Goal: Information Seeking & Learning: Learn about a topic

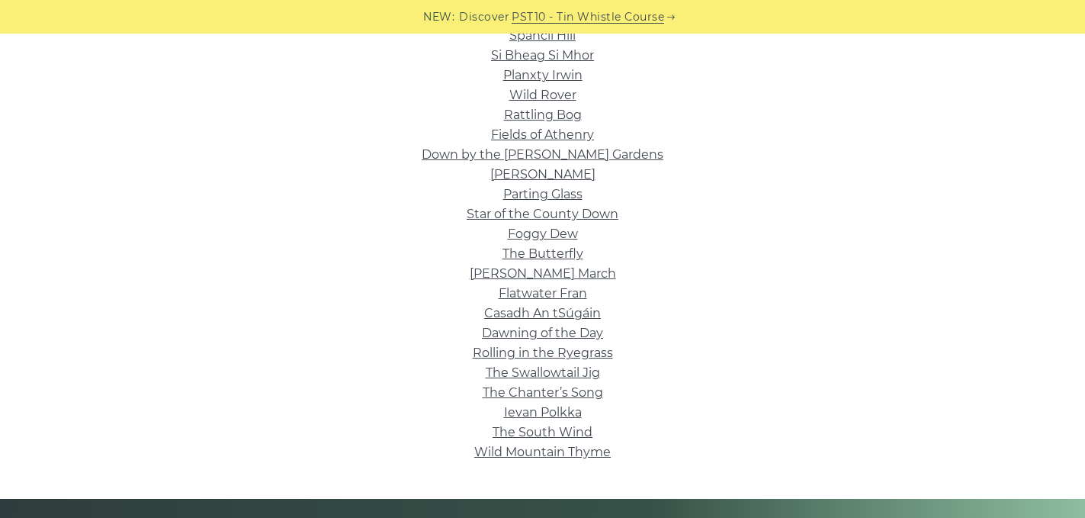
scroll to position [450, 0]
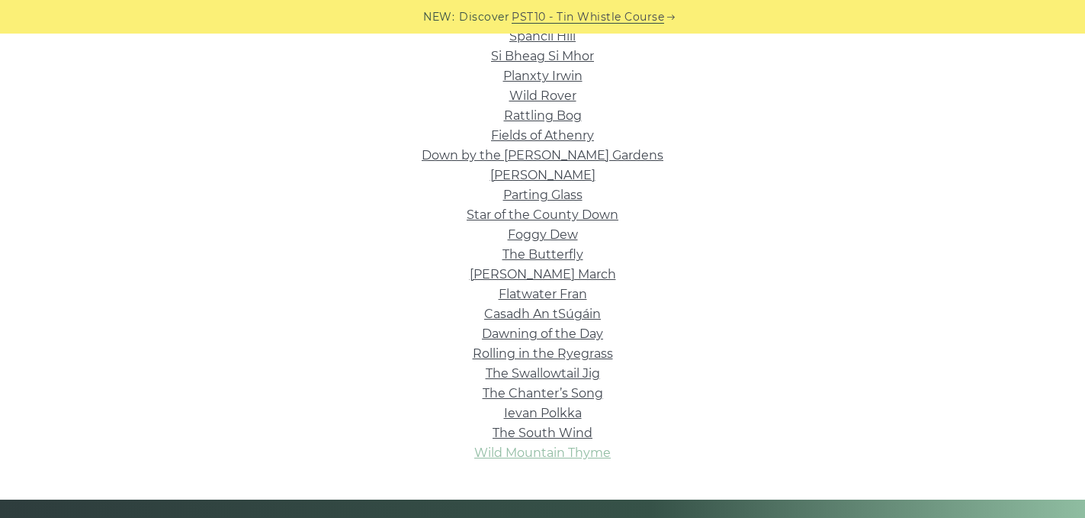
click at [596, 454] on link "Wild Mountain Thyme" at bounding box center [542, 452] width 137 height 14
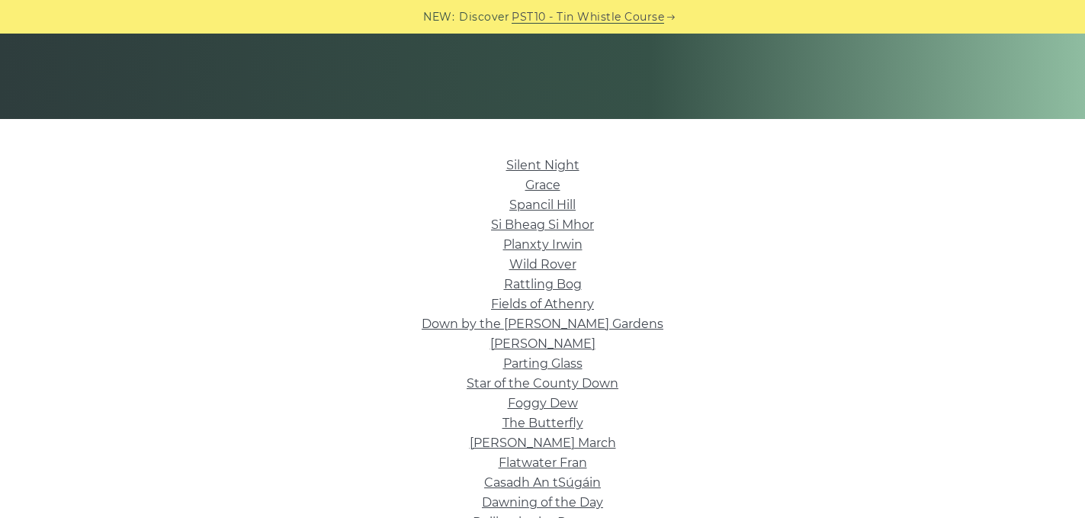
scroll to position [285, 0]
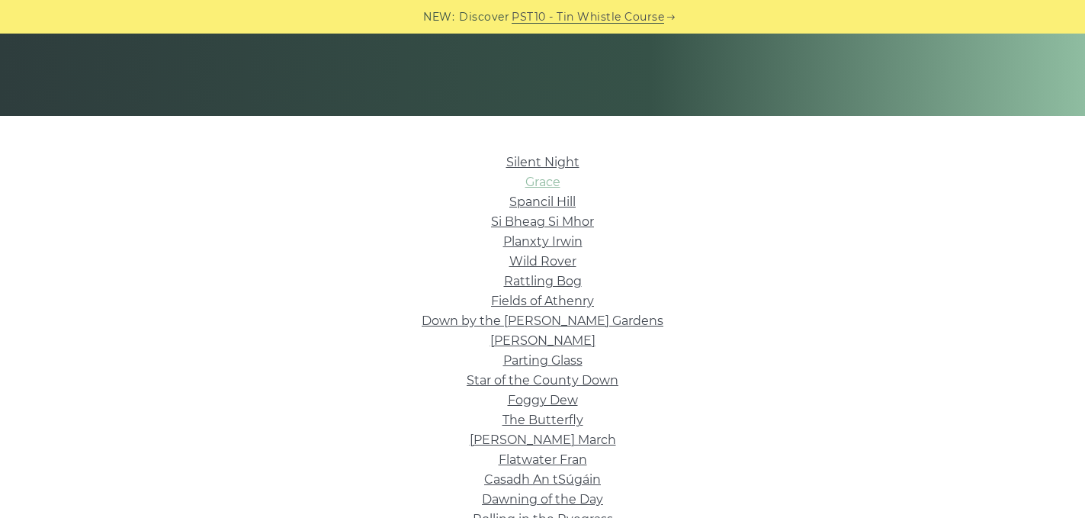
click at [551, 183] on link "Grace" at bounding box center [543, 182] width 35 height 14
click at [561, 281] on link "Rattling Bog" at bounding box center [543, 281] width 78 height 14
click at [561, 260] on link "Wild Rover" at bounding box center [543, 261] width 67 height 14
click at [594, 328] on link "Down by the Sally Gardens" at bounding box center [543, 320] width 242 height 14
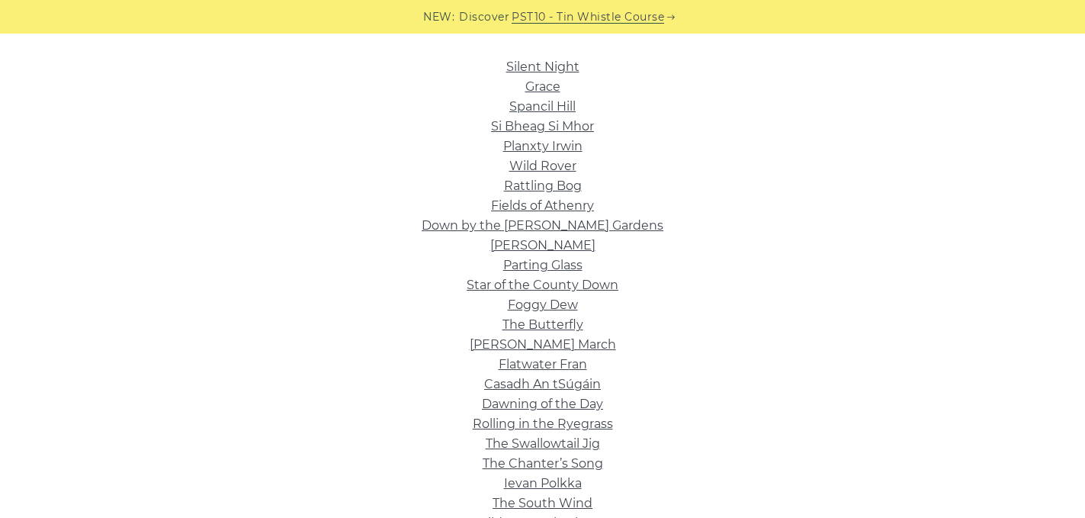
scroll to position [381, 0]
click at [568, 323] on link "The Butterfly" at bounding box center [543, 324] width 81 height 14
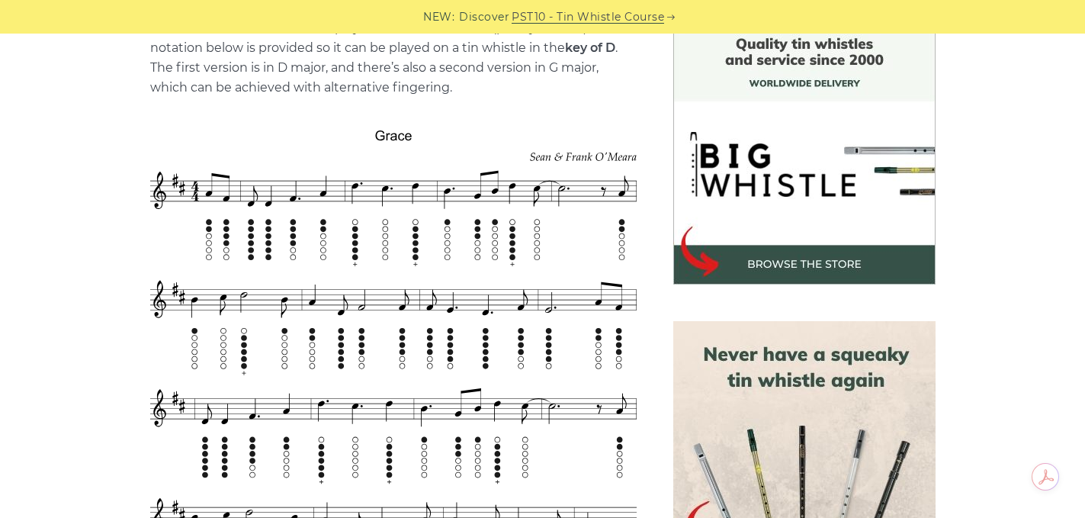
scroll to position [390, 0]
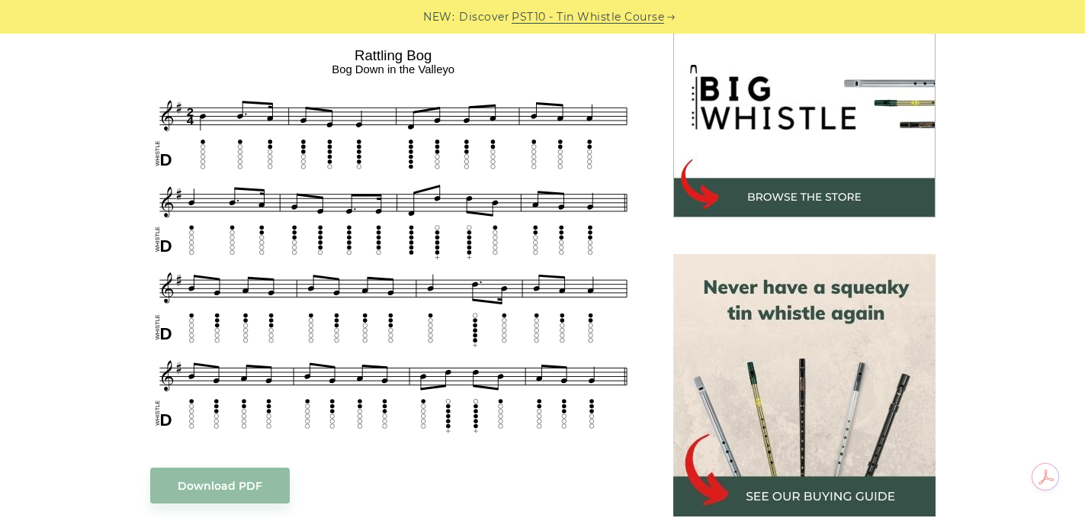
scroll to position [485, 0]
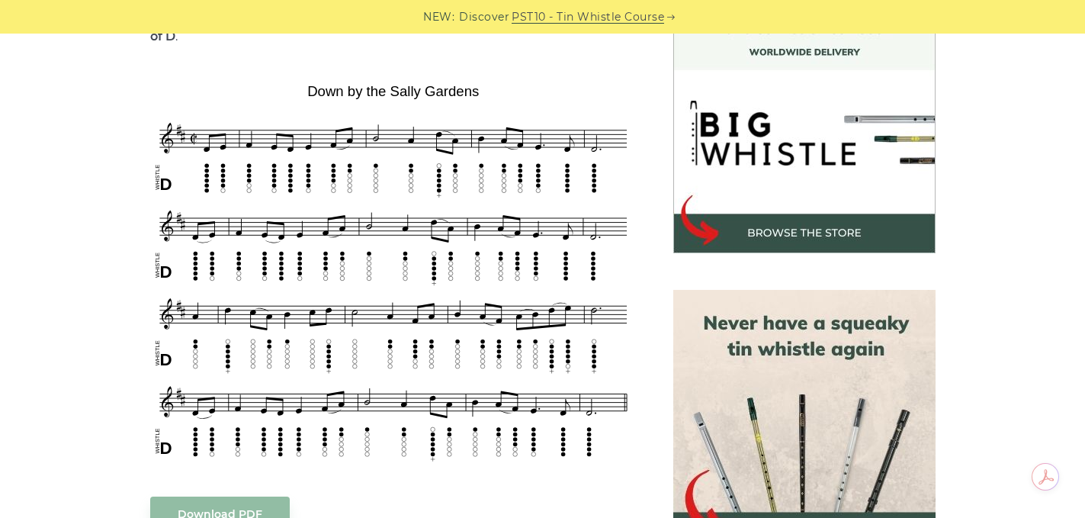
scroll to position [449, 0]
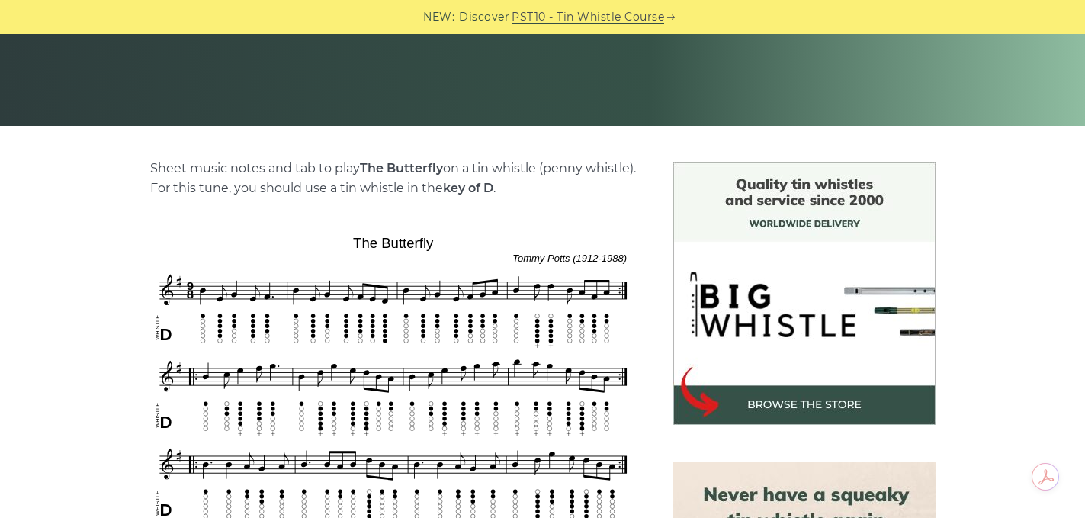
scroll to position [279, 0]
